Goal: Task Accomplishment & Management: Manage account settings

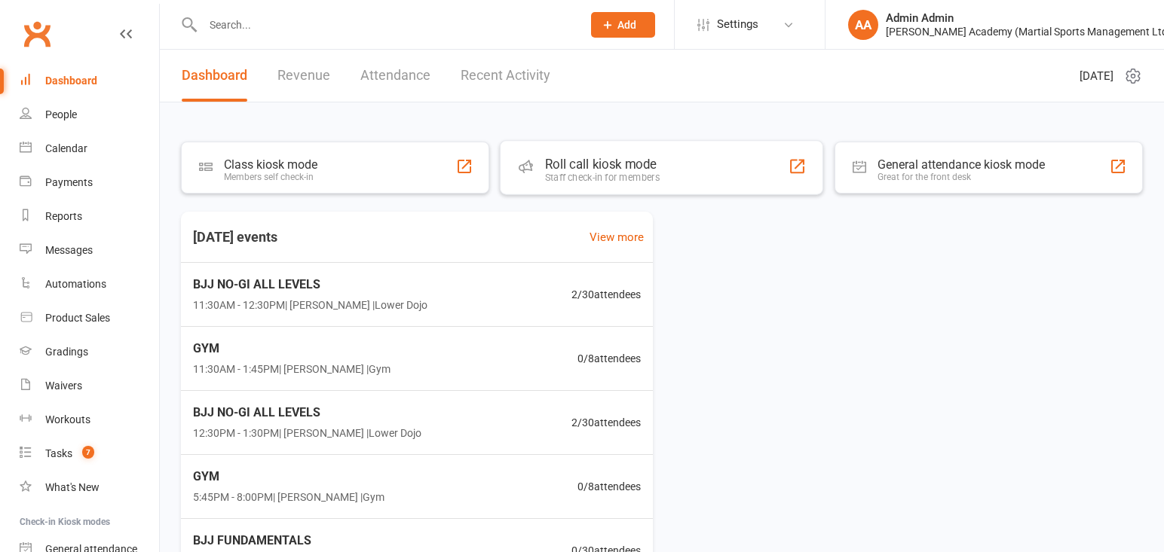
drag, startPoint x: 613, startPoint y: 185, endPoint x: 439, endPoint y: 95, distance: 195.8
click at [613, 183] on div "Staff check-in for members" at bounding box center [602, 177] width 115 height 11
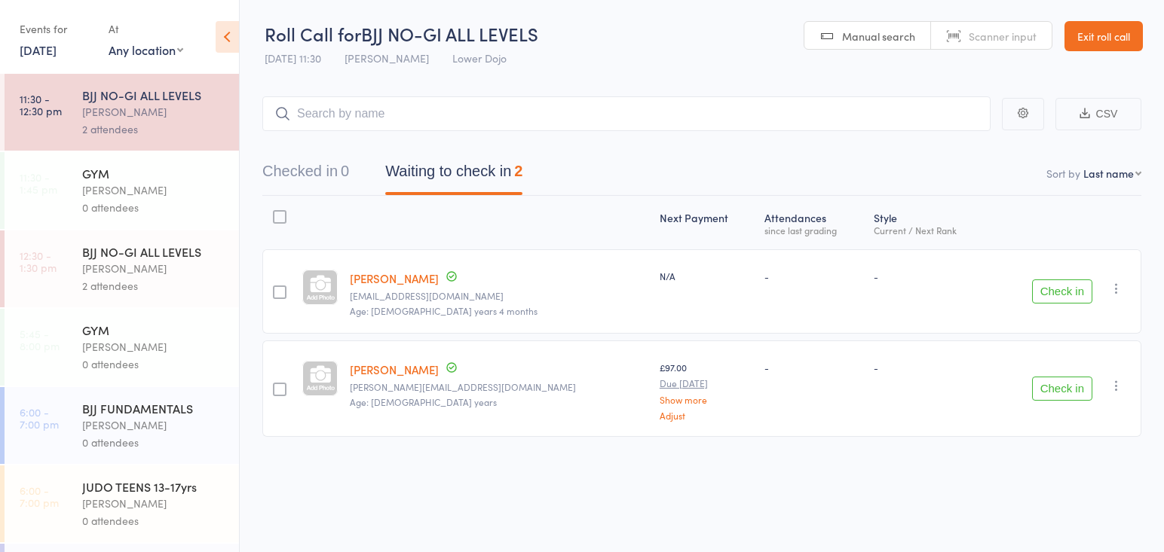
click at [1115, 45] on link "Exit roll call" at bounding box center [1103, 36] width 78 height 30
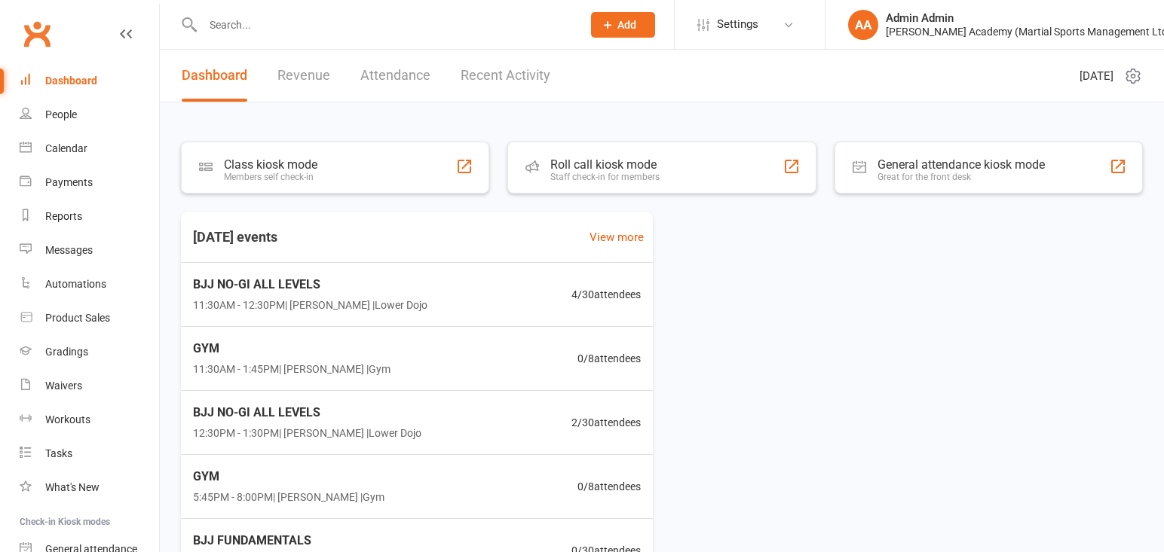
click at [257, 23] on input "text" at bounding box center [384, 24] width 373 height 21
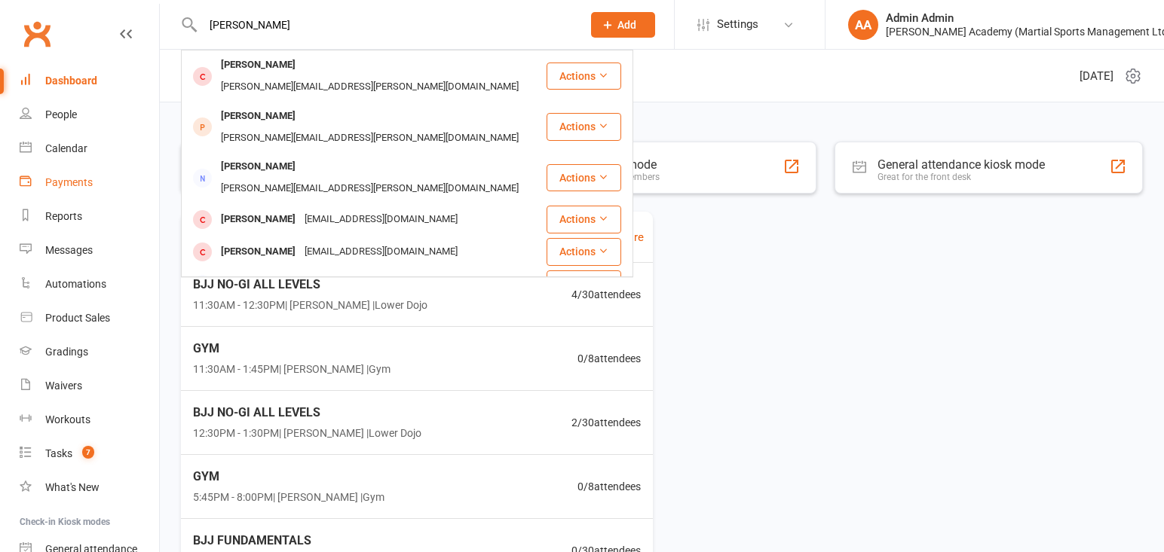
type input "[PERSON_NAME]"
click at [87, 182] on div "Payments" at bounding box center [68, 182] width 47 height 12
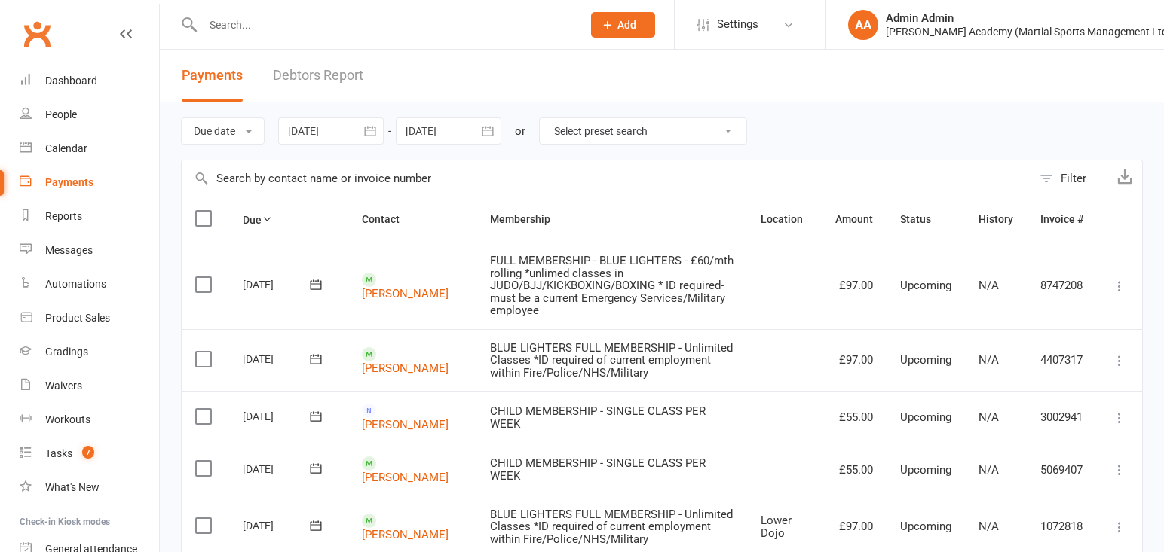
click at [330, 29] on input "text" at bounding box center [384, 24] width 373 height 21
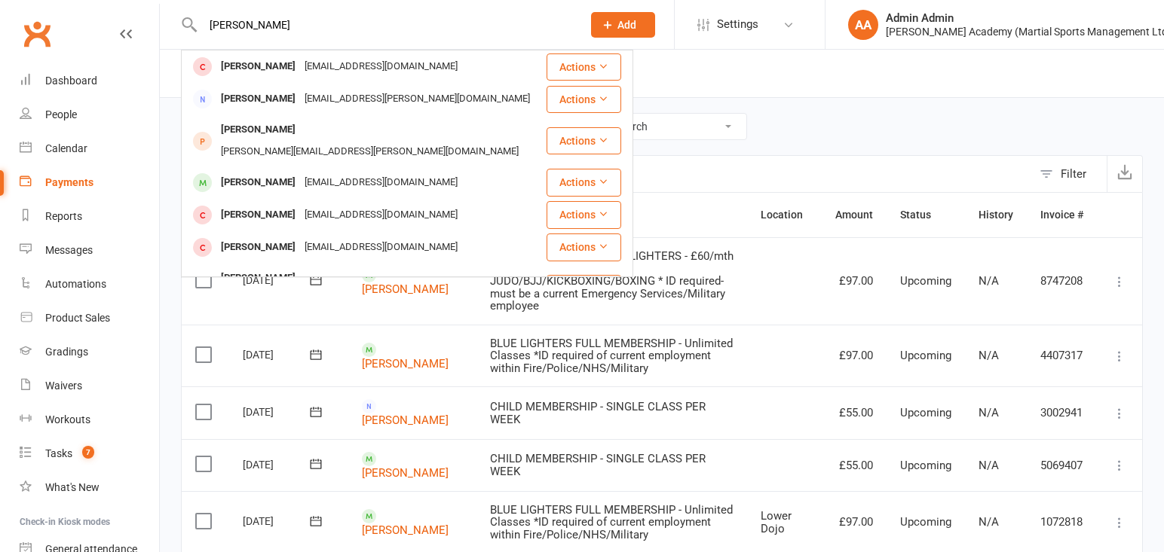
type input "[PERSON_NAME]"
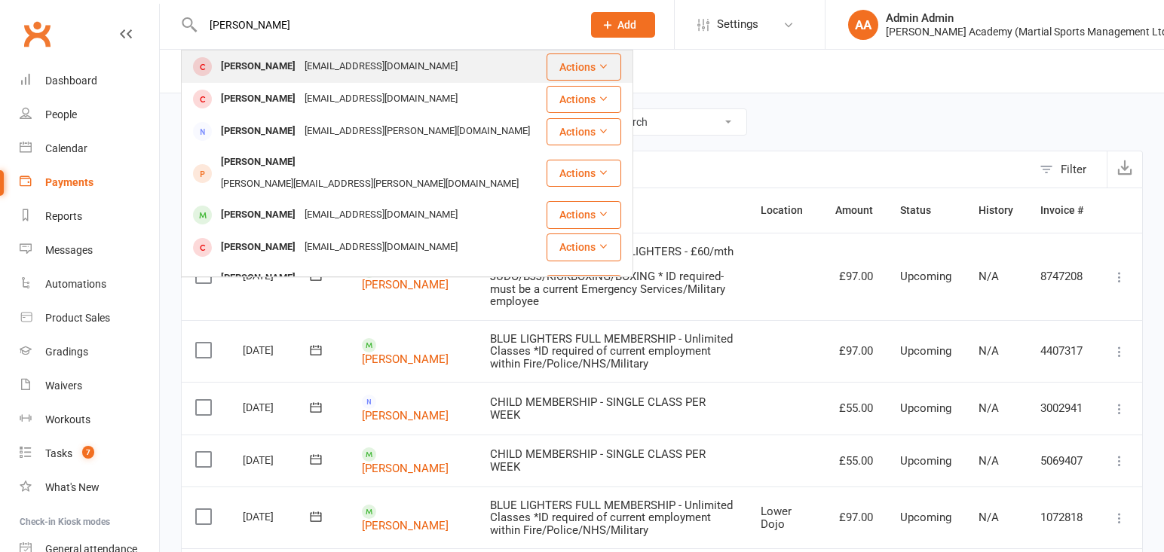
scroll to position [10, 1]
click at [273, 65] on div "[PERSON_NAME]" at bounding box center [258, 67] width 84 height 22
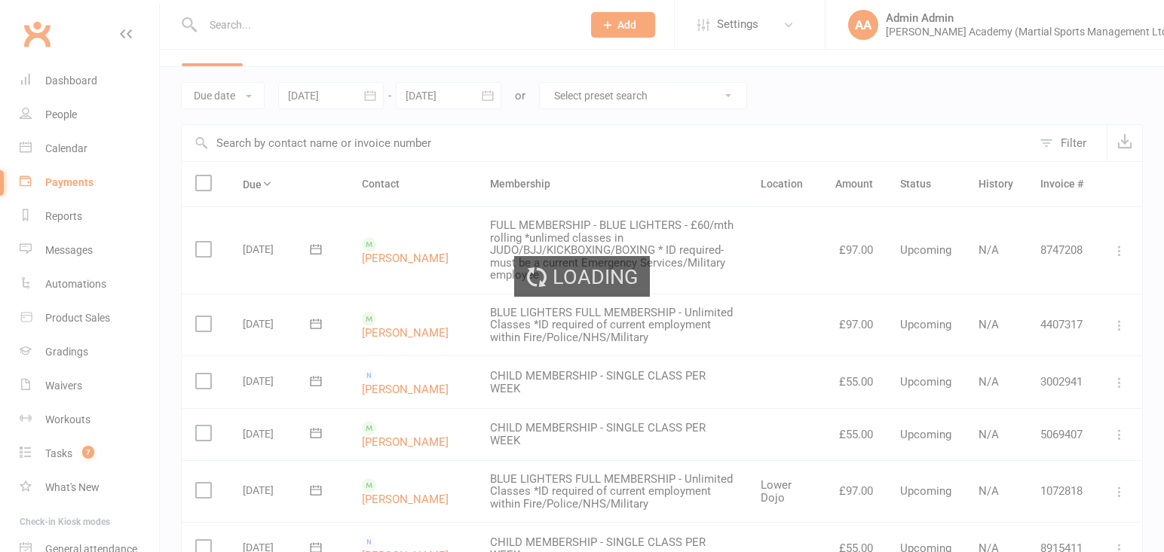
scroll to position [38, 0]
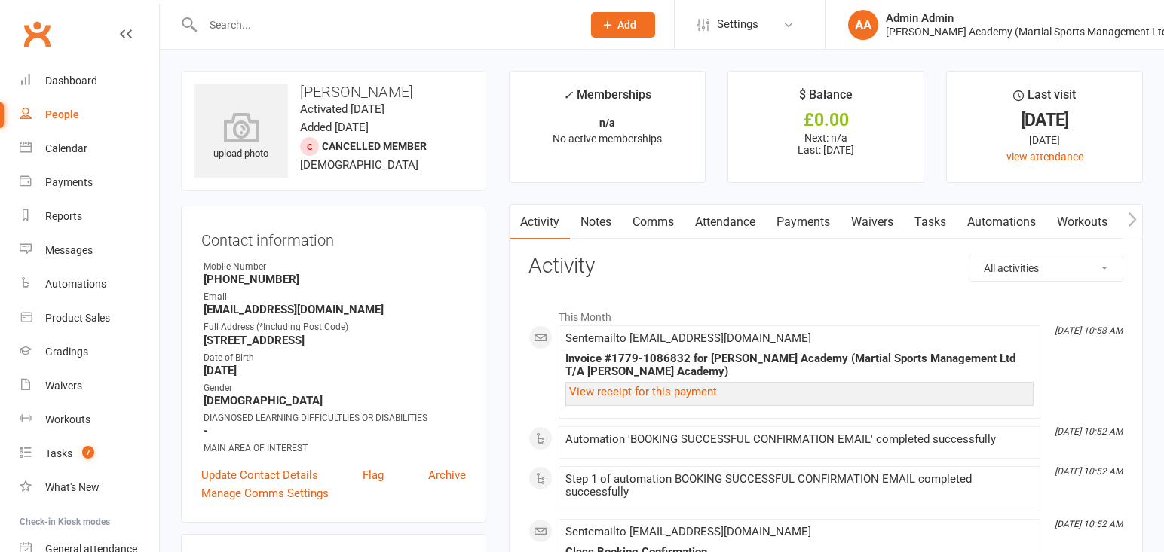
click at [391, 29] on input "text" at bounding box center [384, 24] width 373 height 21
click at [453, 29] on input "text" at bounding box center [384, 24] width 373 height 21
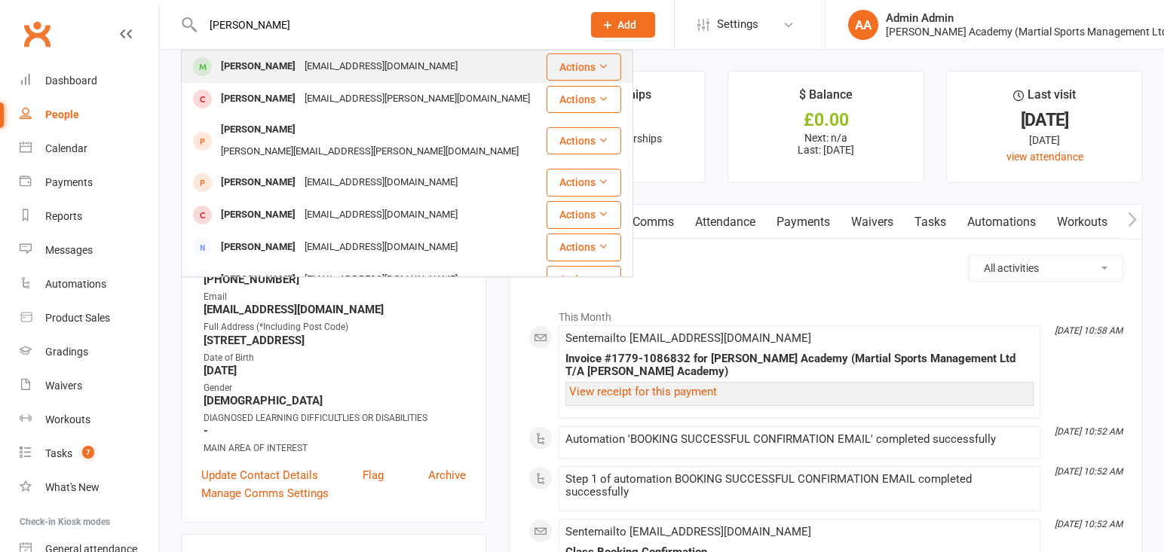
type input "[PERSON_NAME]"
click at [253, 67] on div "[PERSON_NAME]" at bounding box center [258, 67] width 84 height 22
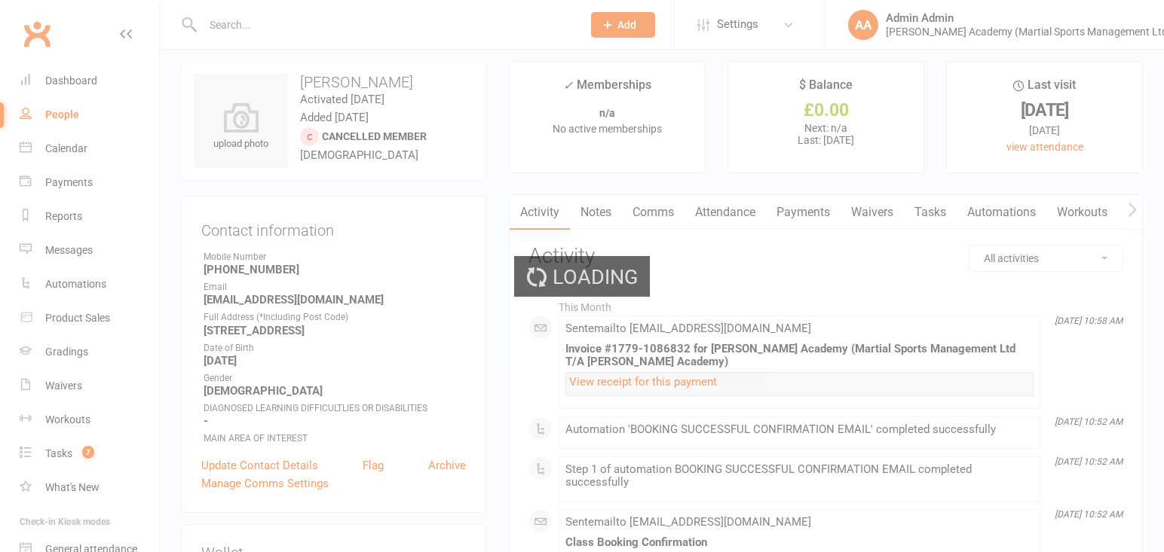
scroll to position [11, 0]
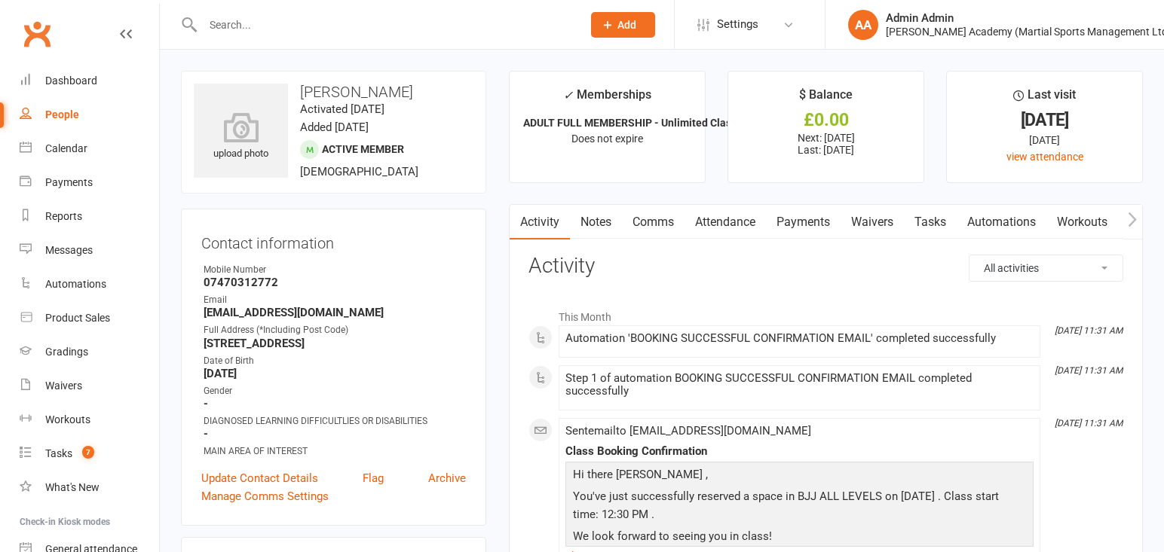
click at [321, 20] on input "text" at bounding box center [384, 24] width 373 height 21
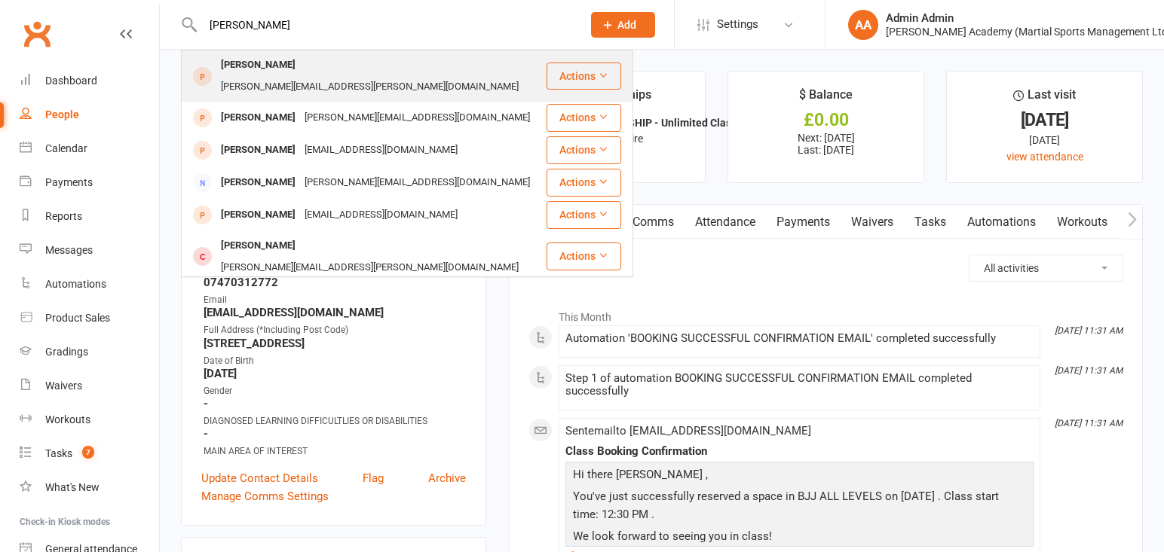
type input "[PERSON_NAME]"
click at [284, 69] on div "[PERSON_NAME]" at bounding box center [258, 65] width 84 height 22
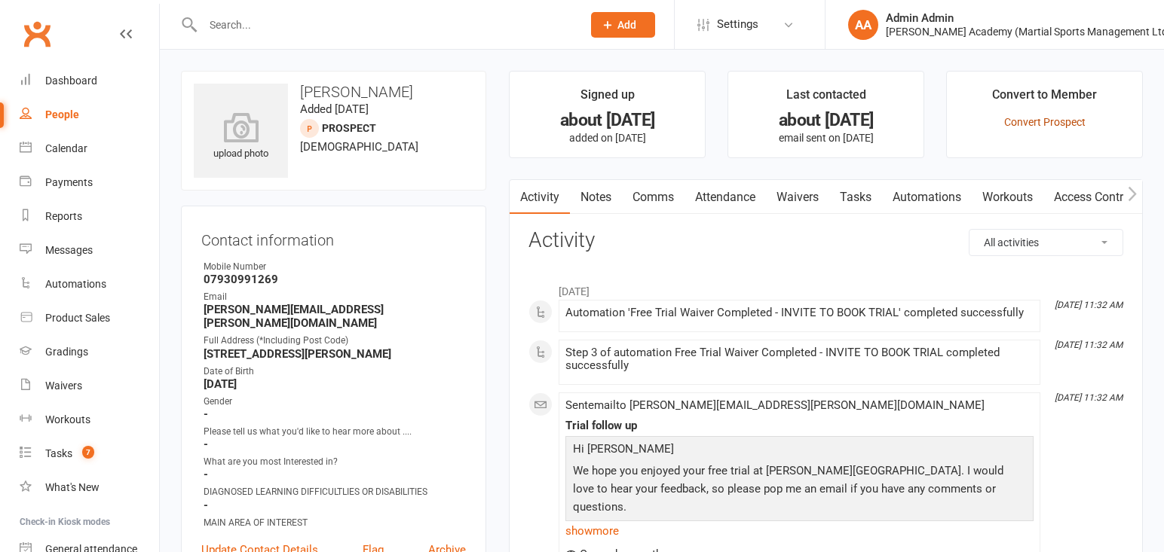
click at [1045, 124] on link "Convert Prospect" at bounding box center [1044, 122] width 81 height 12
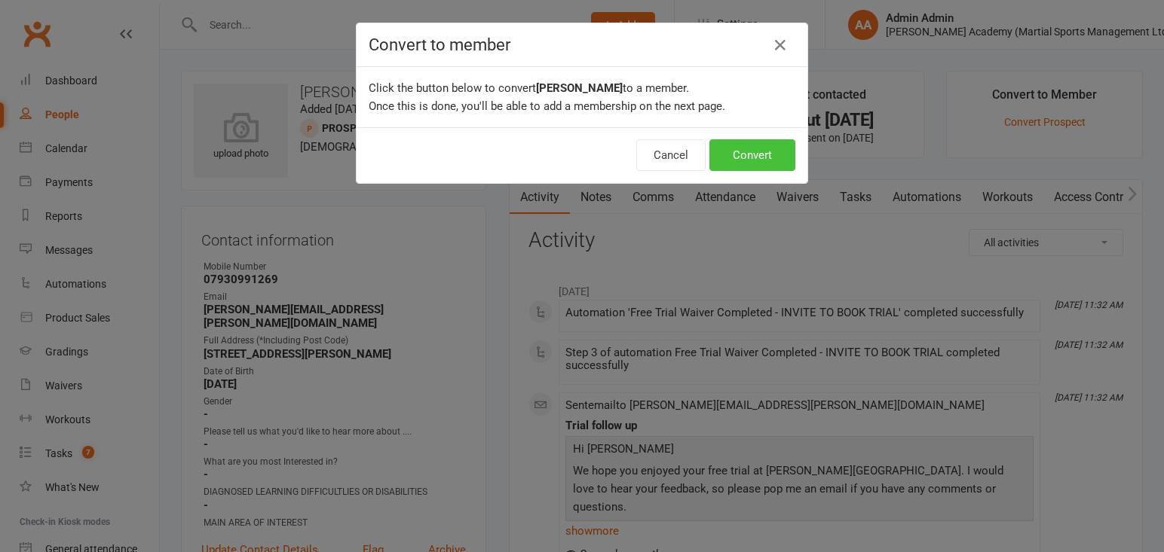
click at [750, 161] on button "Convert" at bounding box center [752, 155] width 86 height 32
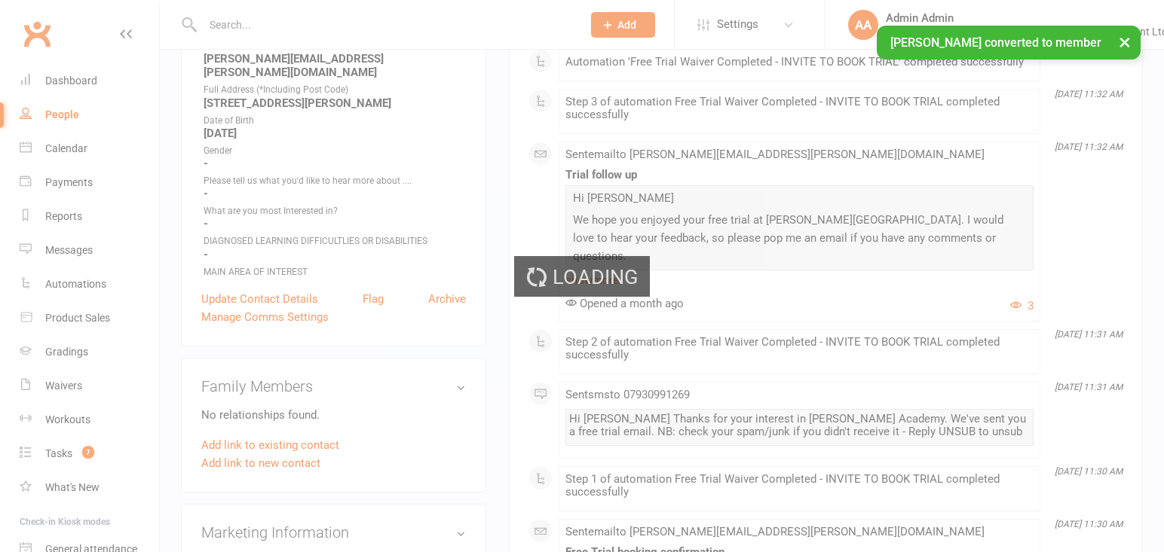
scroll to position [255, 0]
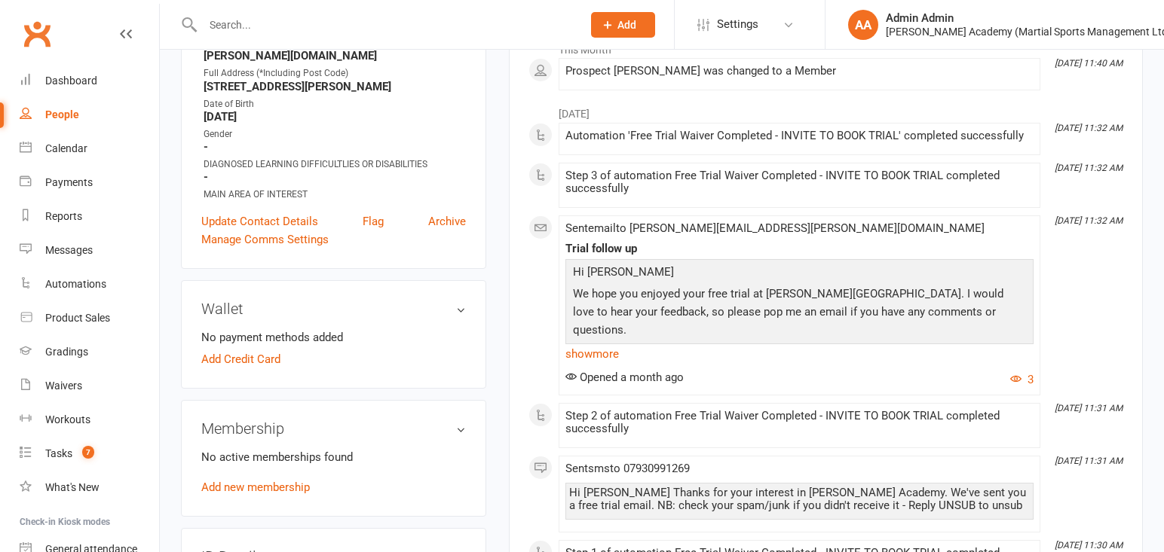
scroll to position [268, 0]
click at [237, 481] on div "No active memberships found Add new membership" at bounding box center [333, 472] width 265 height 48
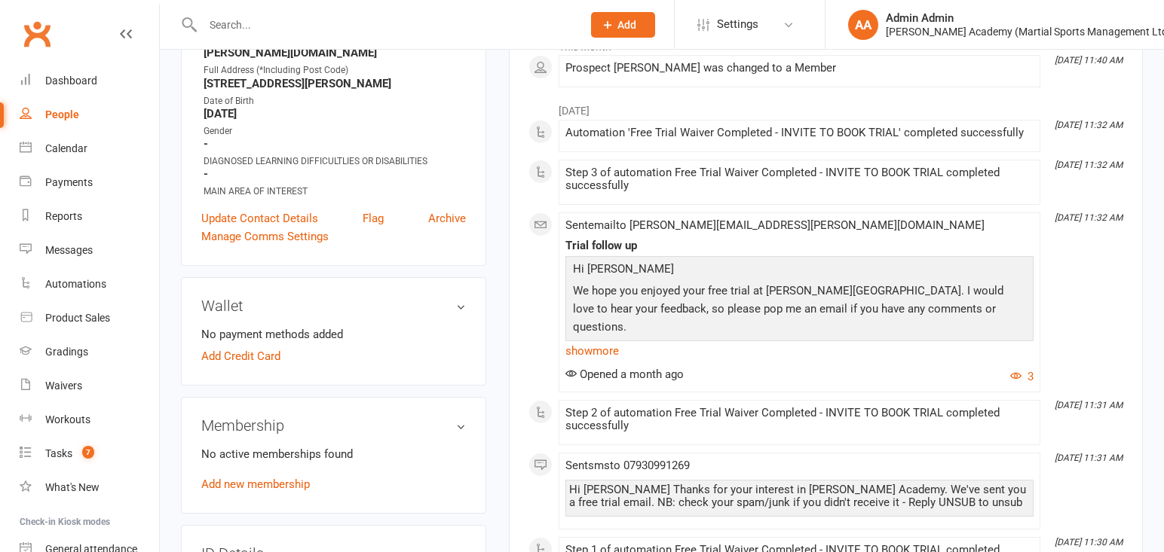
click at [230, 478] on link "Add new membership" at bounding box center [255, 485] width 109 height 14
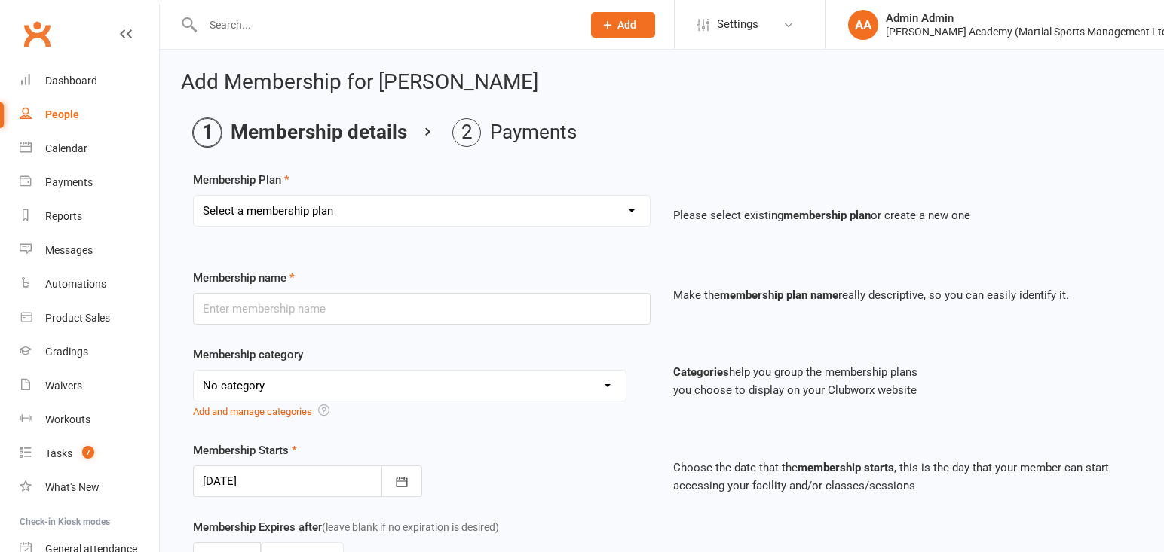
select select "16"
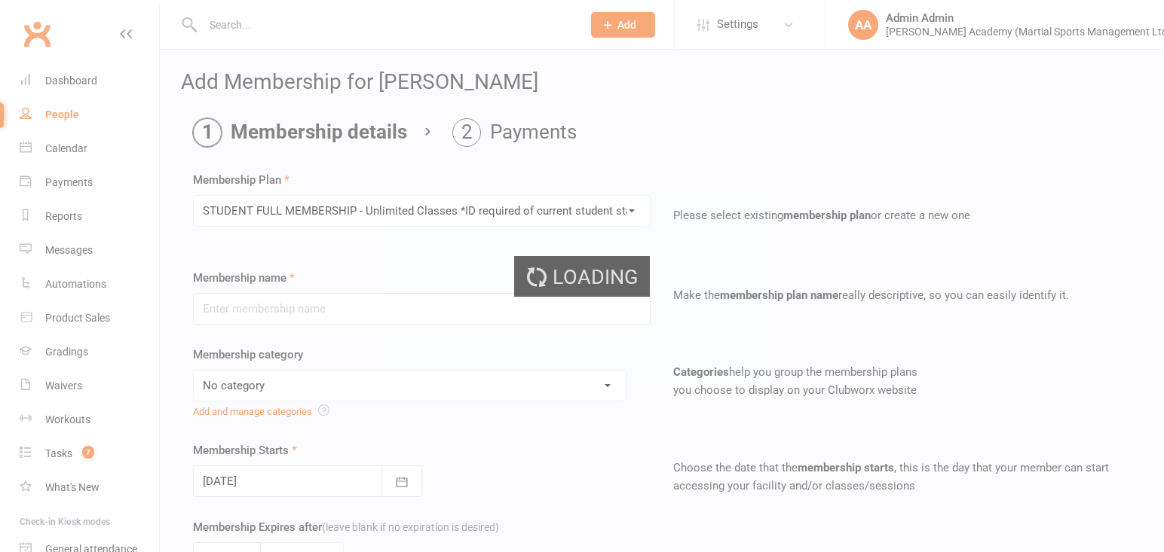
type input "STUDENT FULL MEMBERSHIP - Unlimited Classes *ID required of current student sta…"
select select "6"
type input "0"
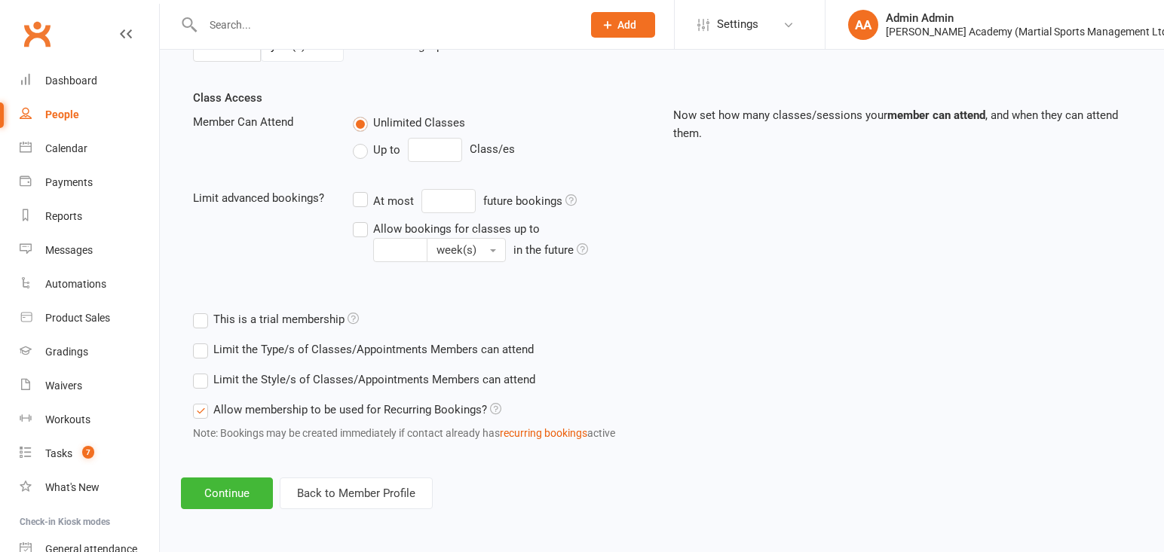
scroll to position [531, 0]
click at [247, 489] on button "Continue" at bounding box center [227, 494] width 92 height 32
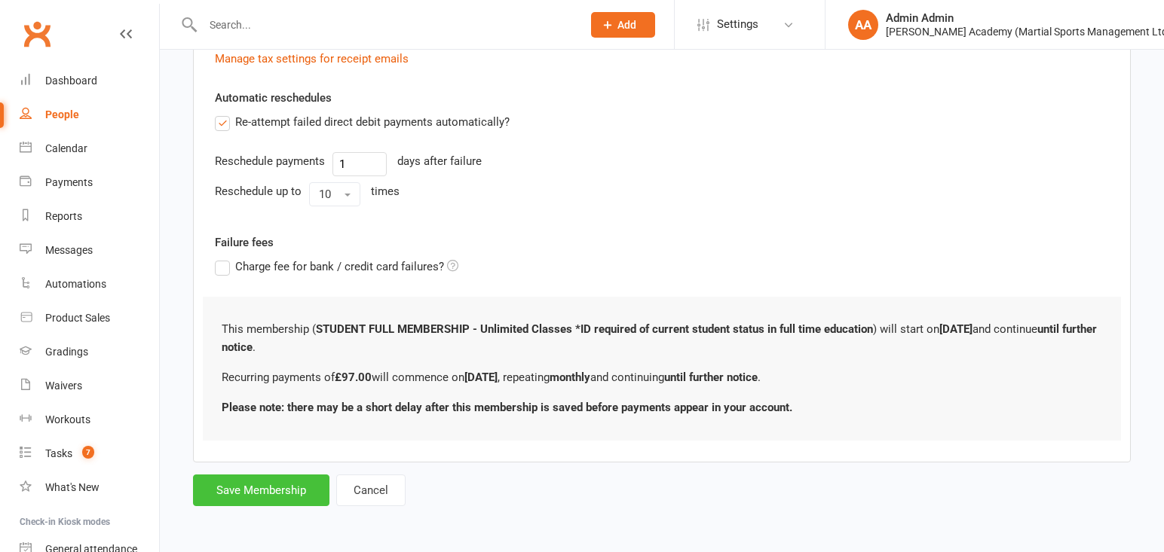
scroll to position [570, 0]
click at [283, 496] on button "Save Membership" at bounding box center [261, 491] width 136 height 32
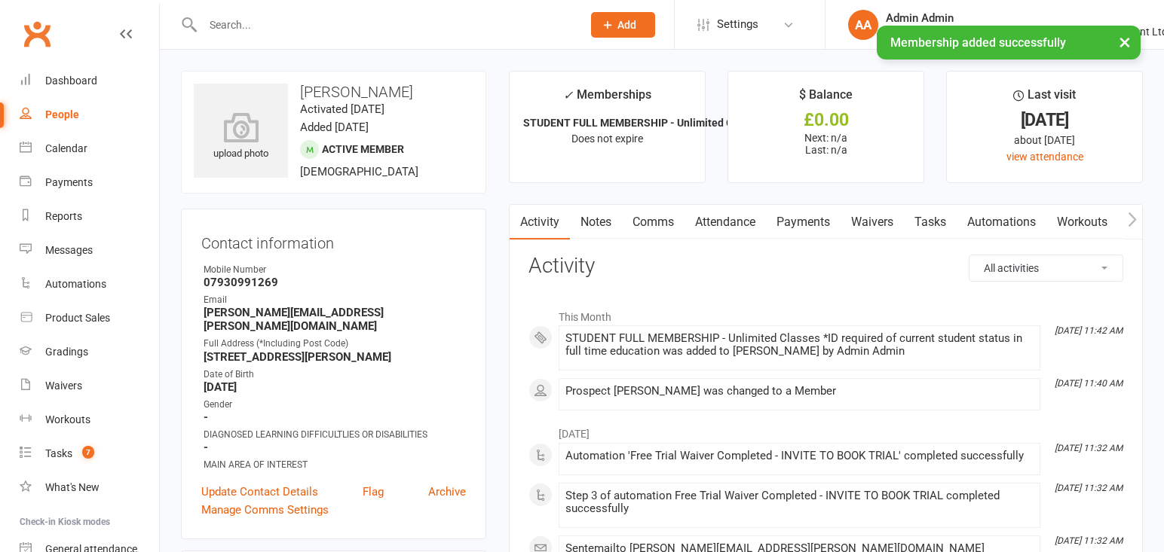
click at [868, 226] on link "Waivers" at bounding box center [871, 222] width 63 height 35
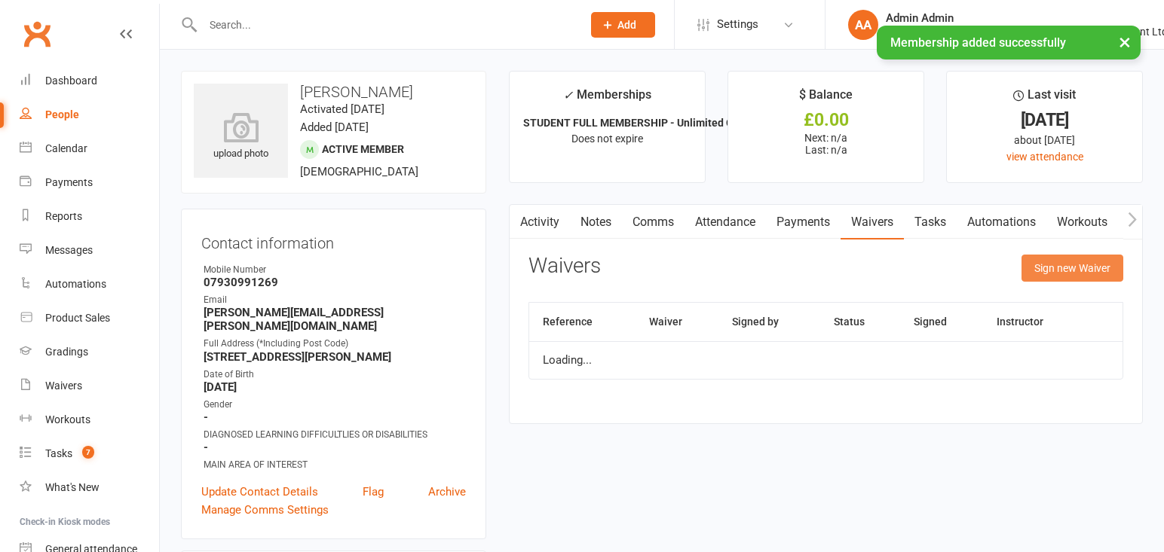
click at [1064, 270] on button "Sign new Waiver" at bounding box center [1072, 268] width 102 height 27
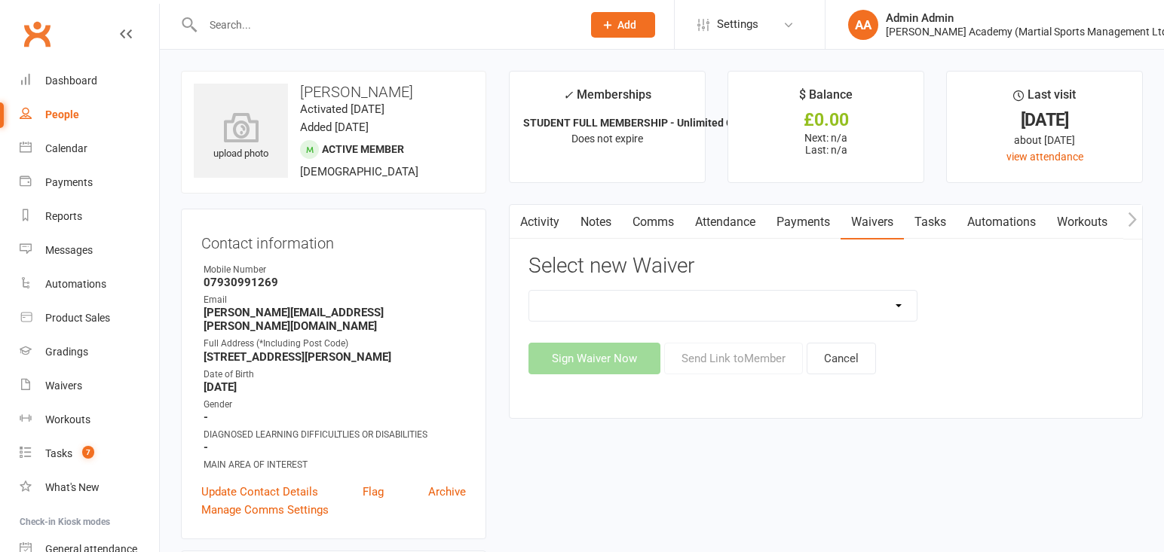
select select "7074"
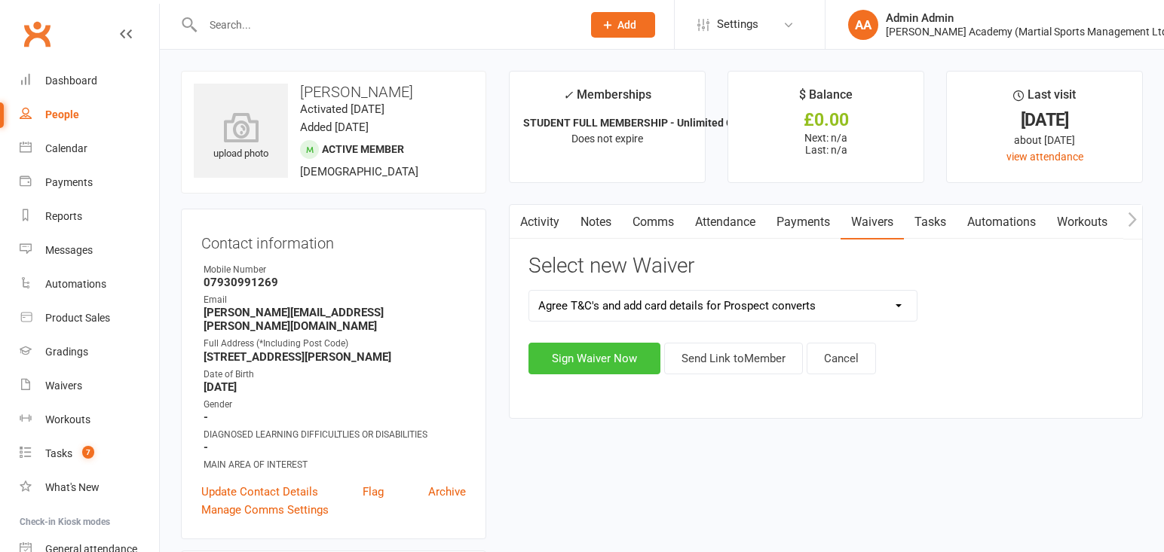
click at [613, 369] on button "Sign Waiver Now" at bounding box center [594, 359] width 132 height 32
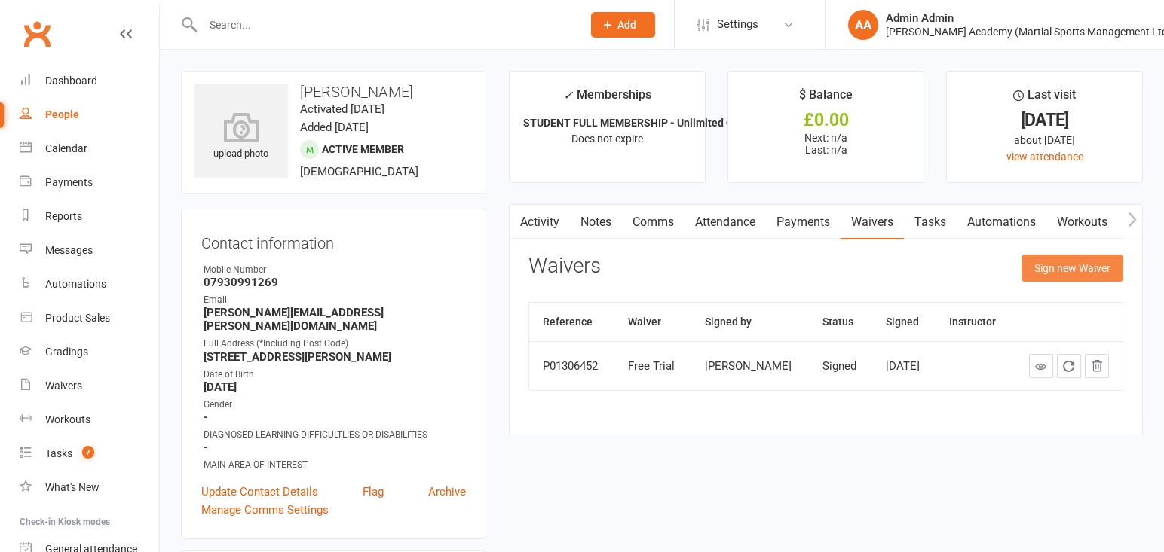
click at [1057, 271] on button "Sign new Waiver" at bounding box center [1072, 268] width 102 height 27
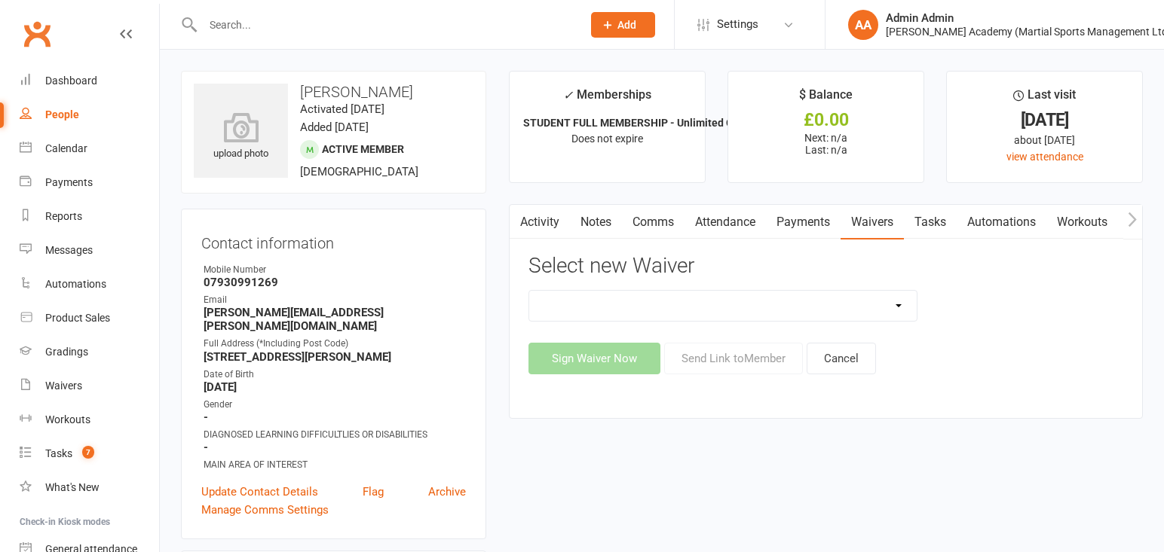
select select "7074"
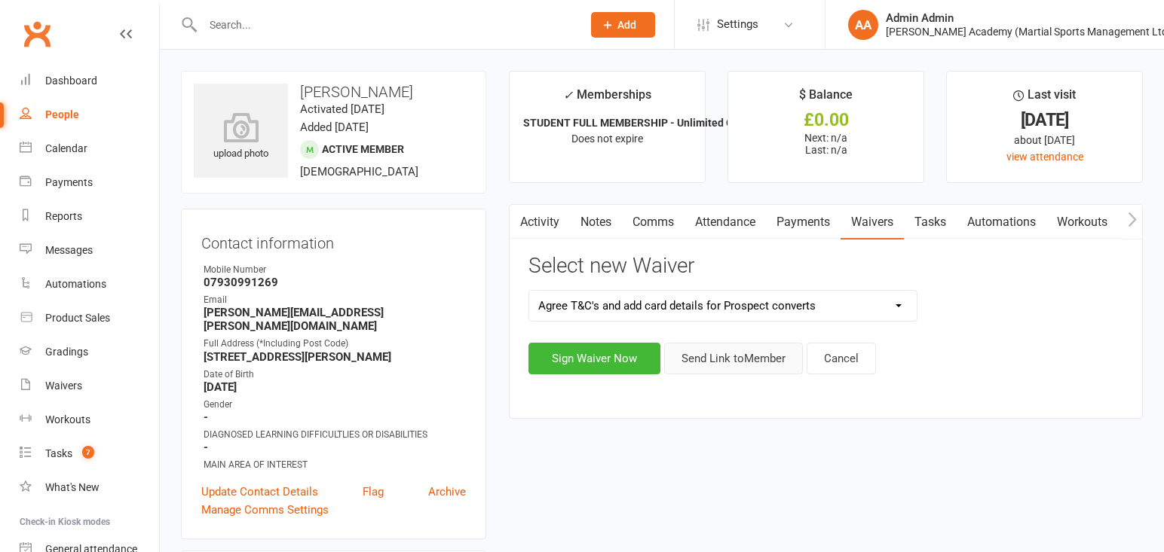
click at [753, 366] on button "Send Link to Member" at bounding box center [733, 359] width 139 height 32
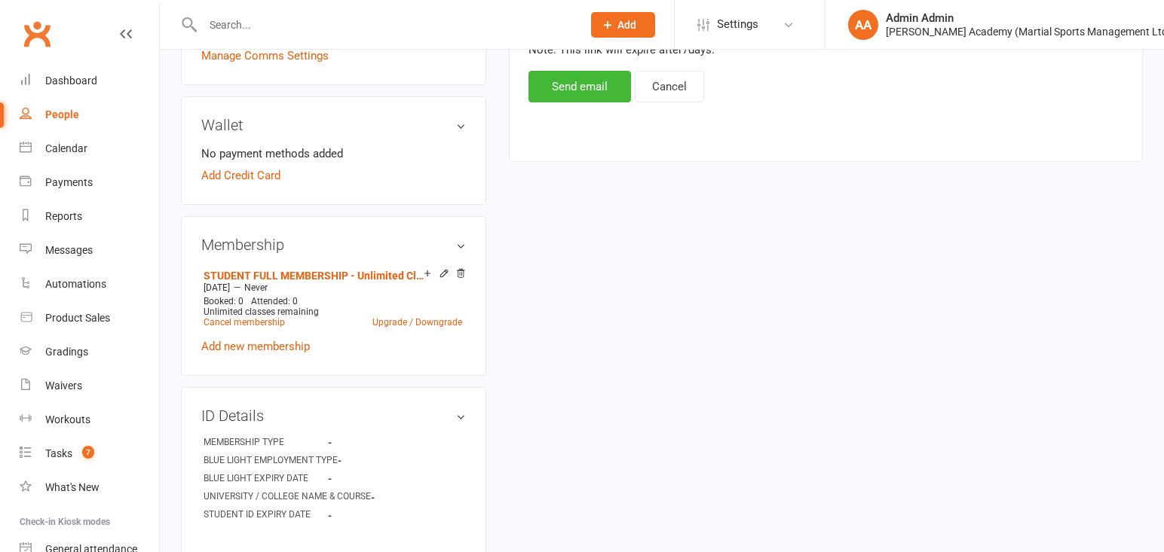
scroll to position [469, 0]
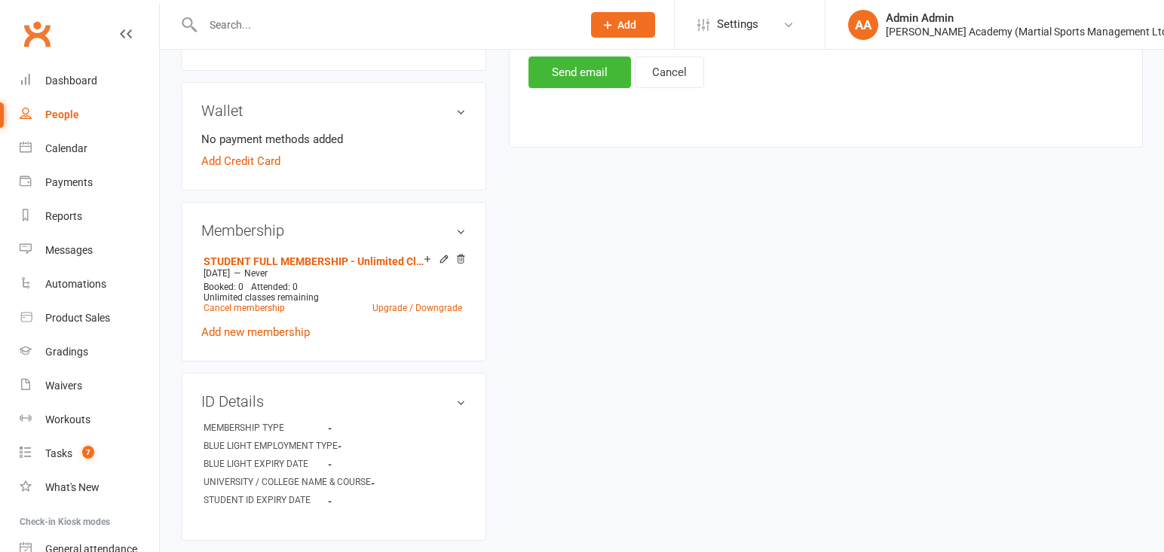
click at [566, 70] on button "Send email" at bounding box center [579, 73] width 103 height 32
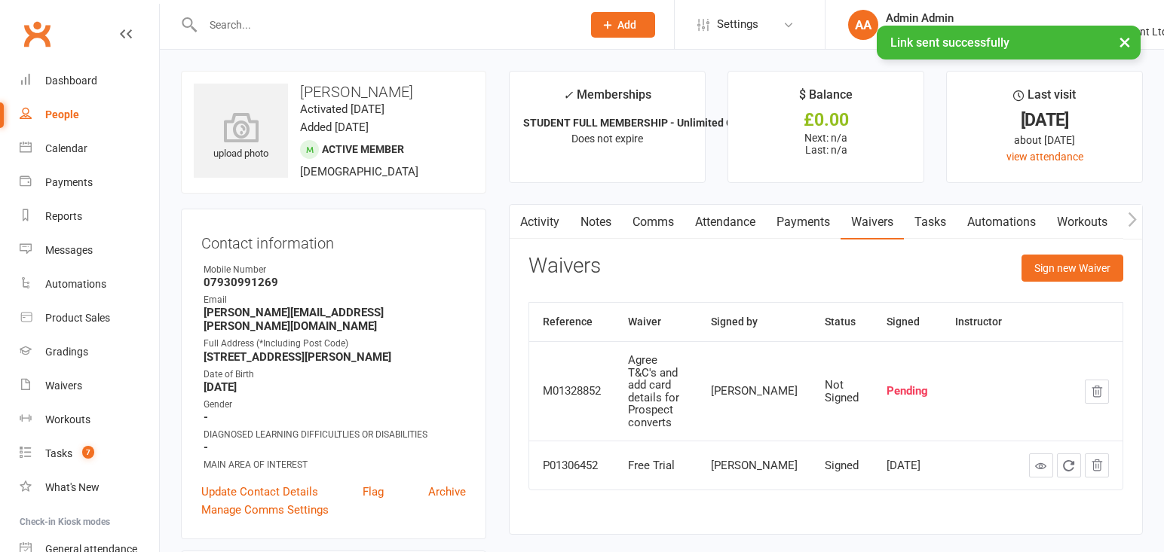
scroll to position [0, 0]
click at [592, 225] on link "Notes" at bounding box center [596, 222] width 52 height 35
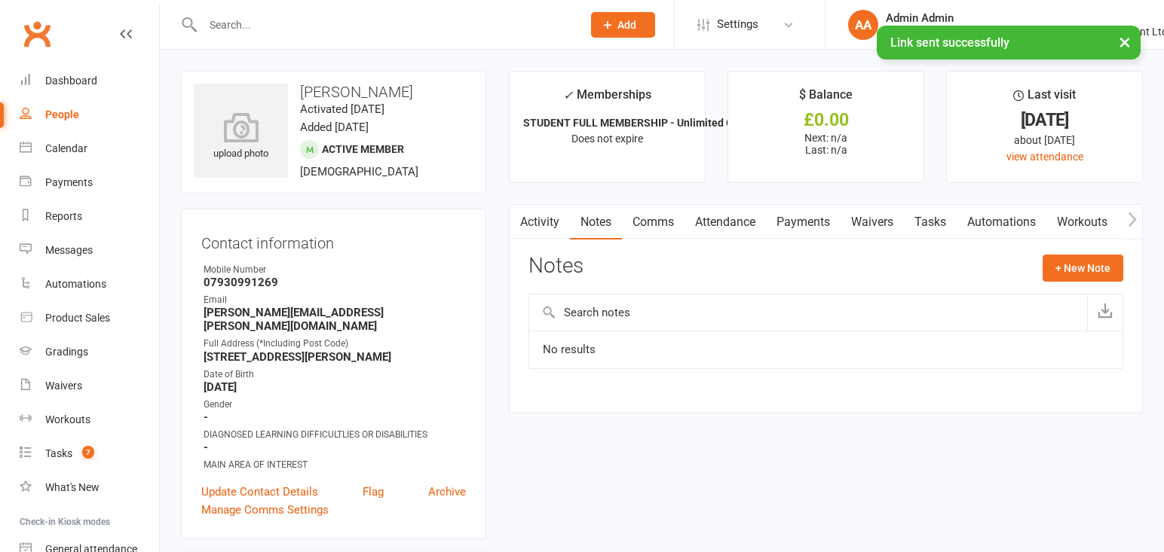
click at [550, 226] on link "Activity" at bounding box center [540, 222] width 60 height 35
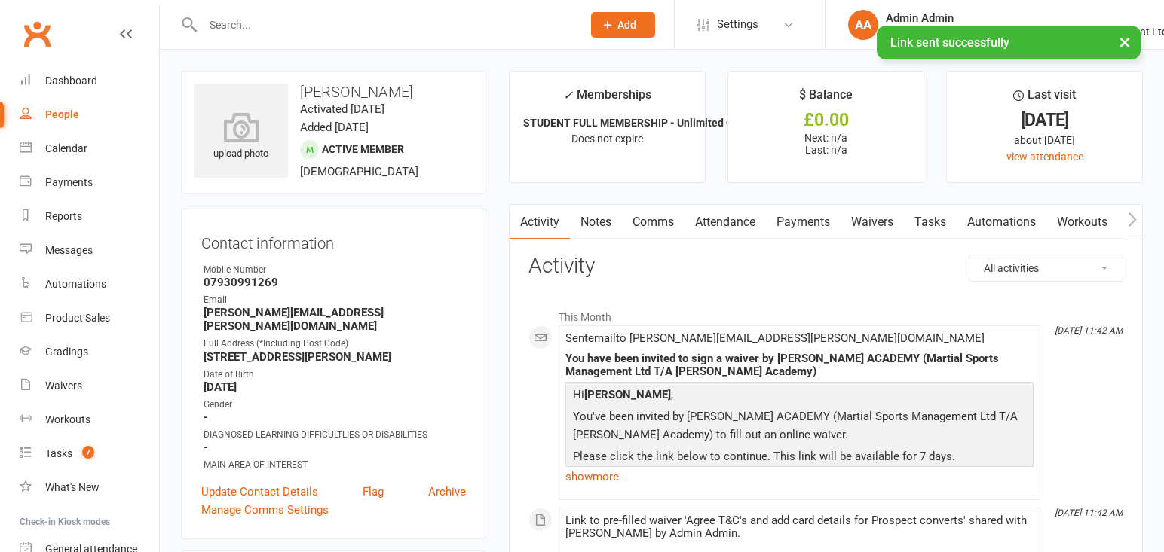
click at [610, 225] on link "Notes" at bounding box center [596, 222] width 52 height 35
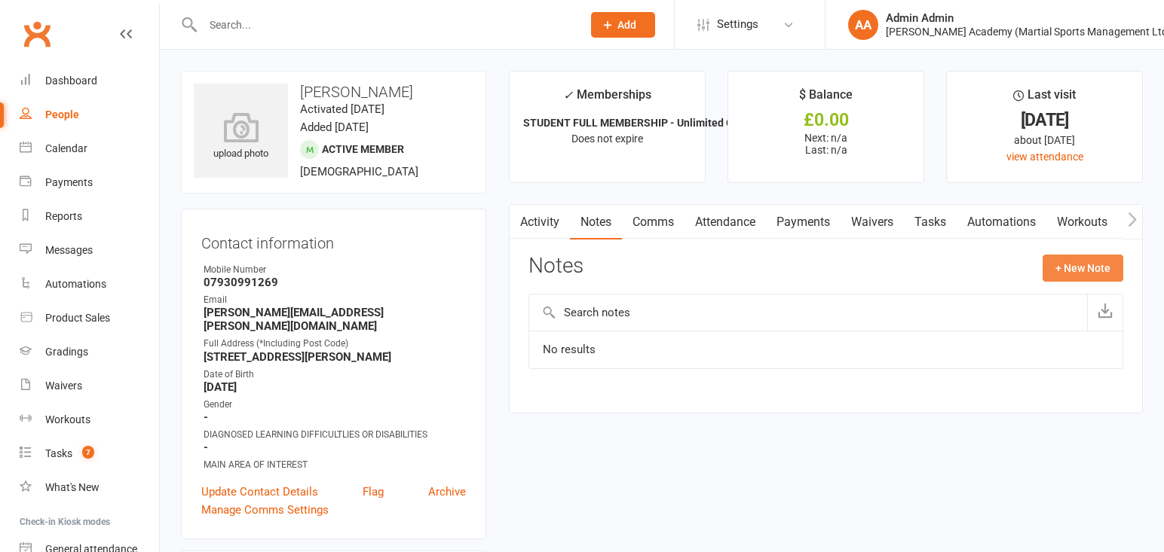
click at [1080, 271] on button "+ New Note" at bounding box center [1082, 268] width 81 height 27
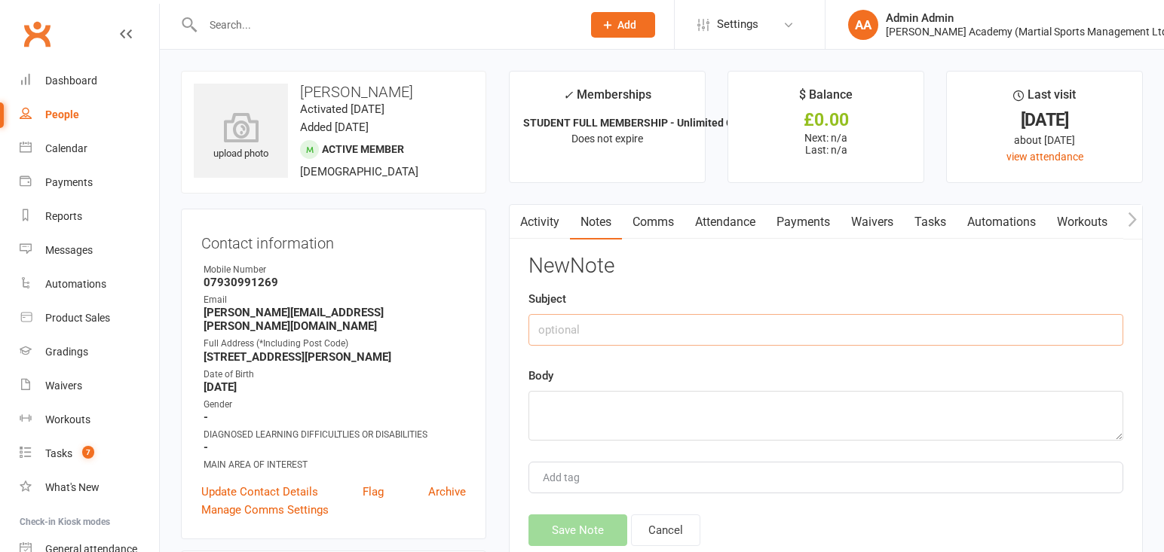
click at [723, 328] on input "text" at bounding box center [825, 330] width 595 height 32
type input "friend of [PERSON_NAME] [PERSON_NAME]"
click at [682, 418] on textarea at bounding box center [825, 416] width 595 height 50
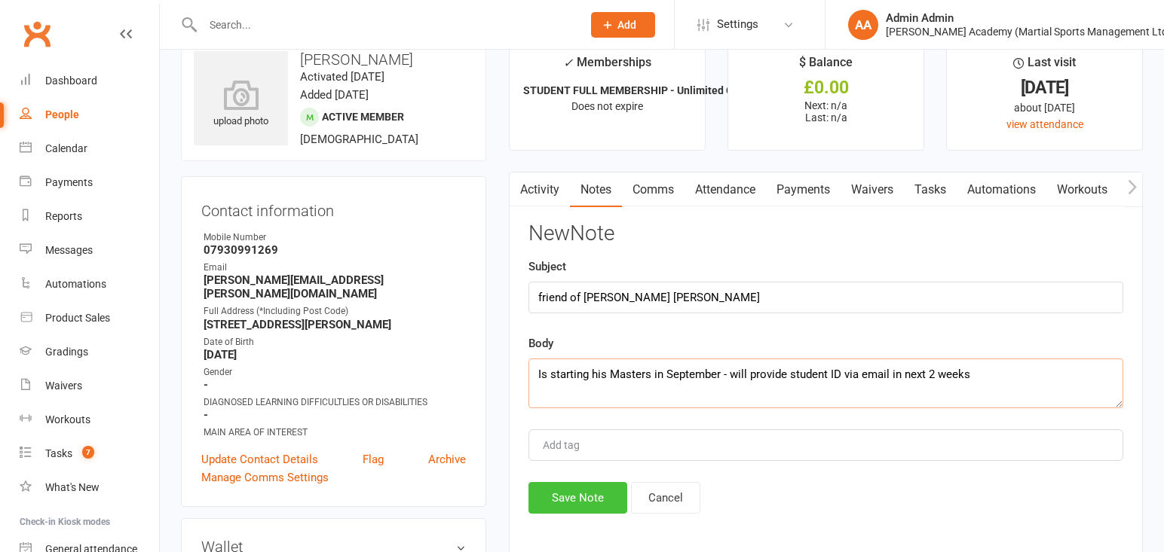
scroll to position [41, 0]
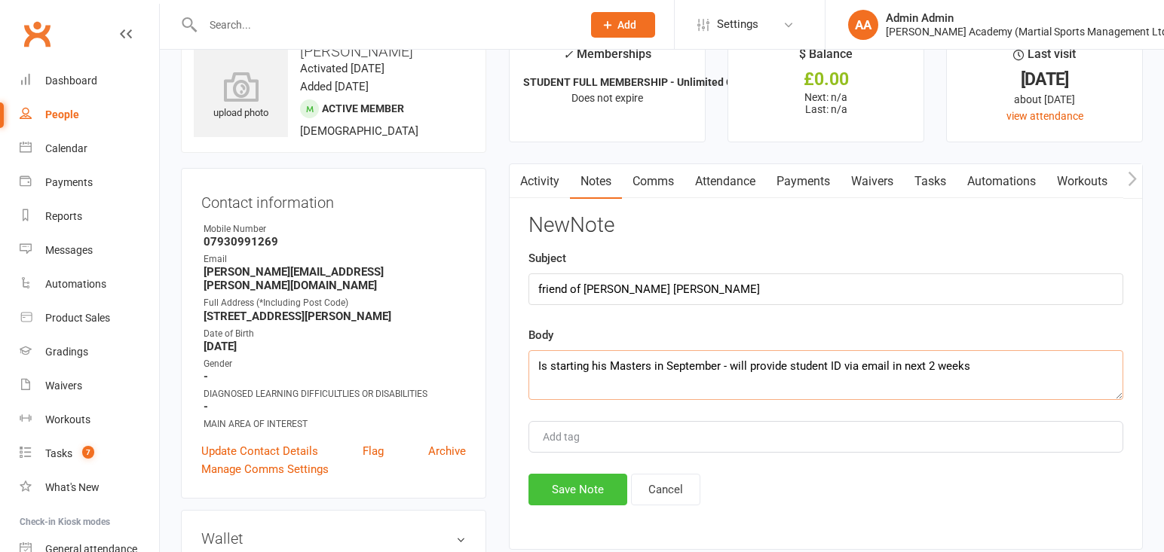
type textarea "Is starting his Masters in September - will provide student ID via email in nex…"
click at [595, 497] on button "Save Note" at bounding box center [577, 490] width 99 height 32
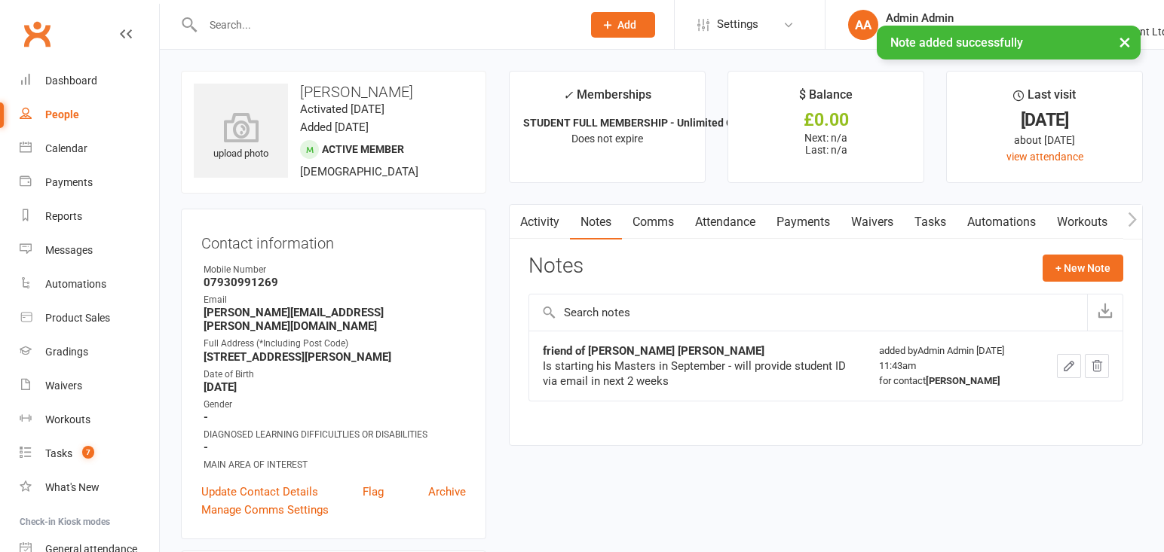
scroll to position [0, 0]
drag, startPoint x: 80, startPoint y: 81, endPoint x: 88, endPoint y: 78, distance: 8.8
click at [81, 81] on div "Dashboard" at bounding box center [71, 81] width 52 height 12
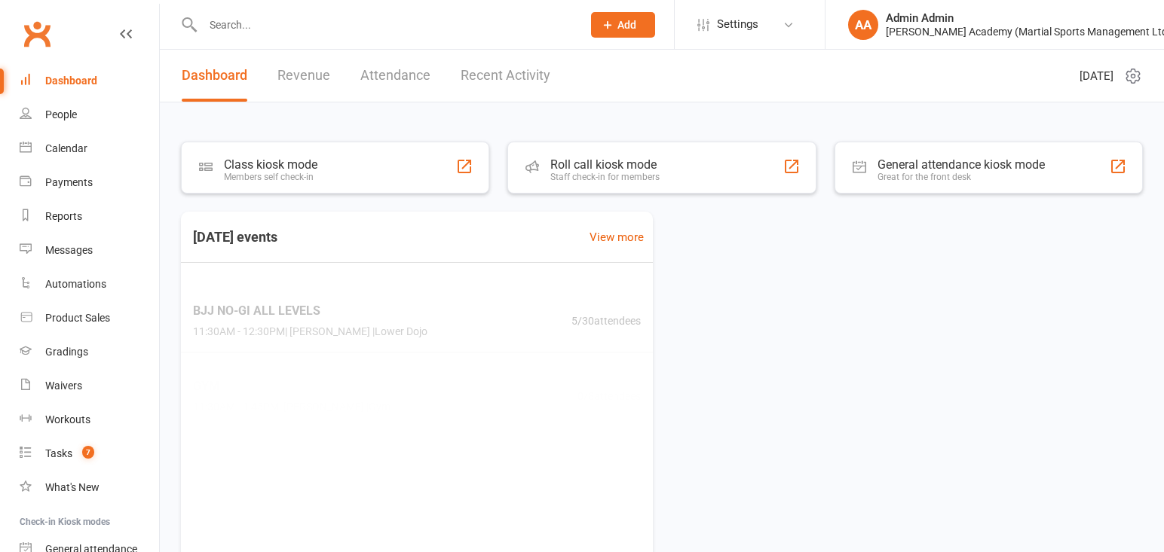
click at [259, 29] on input "text" at bounding box center [384, 24] width 373 height 21
